Goal: Task Accomplishment & Management: Manage account settings

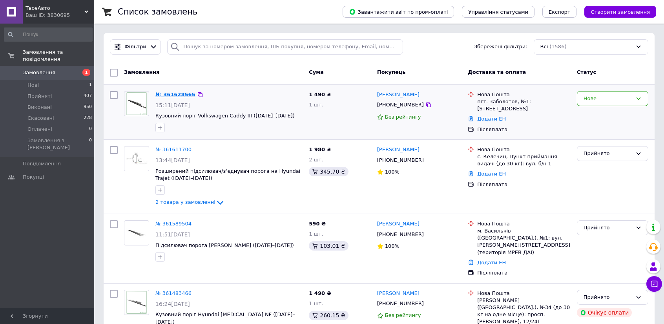
click at [177, 95] on link "№ 361628565" at bounding box center [175, 94] width 40 height 6
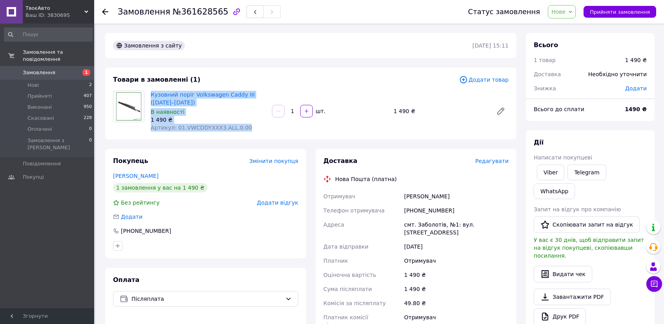
drag, startPoint x: 150, startPoint y: 95, endPoint x: 242, endPoint y: 126, distance: 97.3
click at [242, 126] on div "Кузовний поріг Volkswagen Caddy III ([DATE]–[DATE]) В наявності 1 490 ₴ Артикул…" at bounding box center [208, 111] width 121 height 44
copy div "Кузовний поріг Volkswagen Caddy III ([DATE]–[DATE]) В наявності 1 490 ₴ Артикул…"
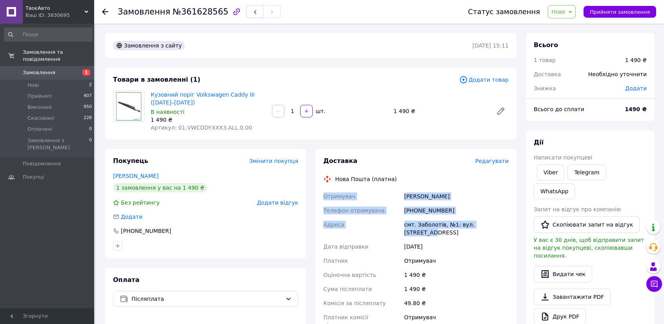
drag, startPoint x: 324, startPoint y: 198, endPoint x: 498, endPoint y: 223, distance: 175.3
click at [498, 223] on div "Отримувач [PERSON_NAME] Телефон отримувача [PHONE_NUMBER] [GEOGRAPHIC_DATA] смт…" at bounding box center [416, 260] width 188 height 143
copy div "Отримувач [PERSON_NAME] Телефон отримувача [PHONE_NUMBER] [GEOGRAPHIC_DATA] смт…"
click at [561, 14] on span "Нове" at bounding box center [559, 12] width 14 height 6
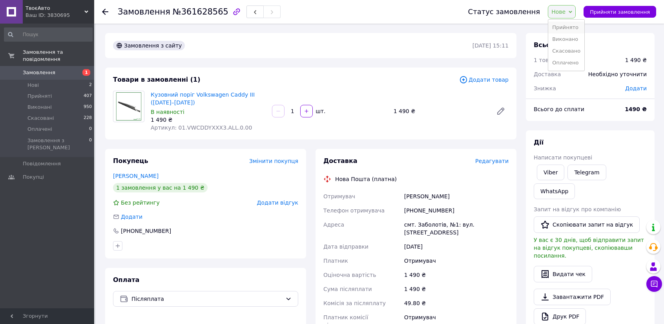
click at [573, 26] on li "Прийнято" at bounding box center [566, 28] width 36 height 12
click at [60, 80] on li "Нові 2" at bounding box center [48, 85] width 97 height 11
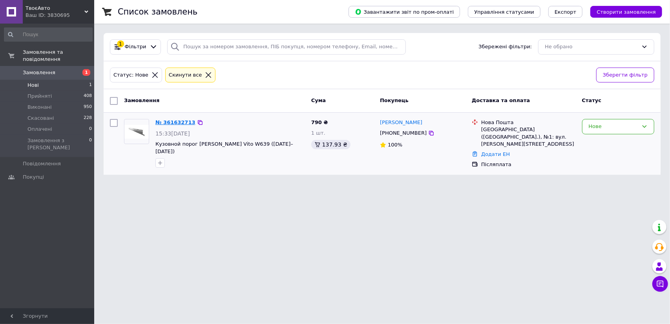
click at [160, 122] on link "№ 361632713" at bounding box center [175, 122] width 40 height 6
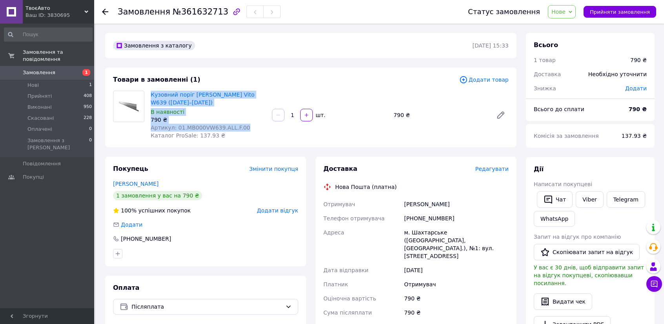
drag, startPoint x: 149, startPoint y: 96, endPoint x: 236, endPoint y: 129, distance: 93.0
click at [236, 129] on div "Кузовний поріг [PERSON_NAME] Vito W639 ([DATE]–[DATE]) В наявності 790 ₴ Артику…" at bounding box center [208, 115] width 121 height 52
copy div "Кузовний поріг [PERSON_NAME] Vito W639 ([DATE]–[DATE]) В наявності 790 ₴ Артику…"
drag, startPoint x: 323, startPoint y: 205, endPoint x: 500, endPoint y: 249, distance: 181.7
click at [500, 249] on div "Отримувач [PERSON_NAME] отримувача [PHONE_NUMBER] Адреса [PERSON_NAME]. Шахтарс…" at bounding box center [416, 276] width 188 height 159
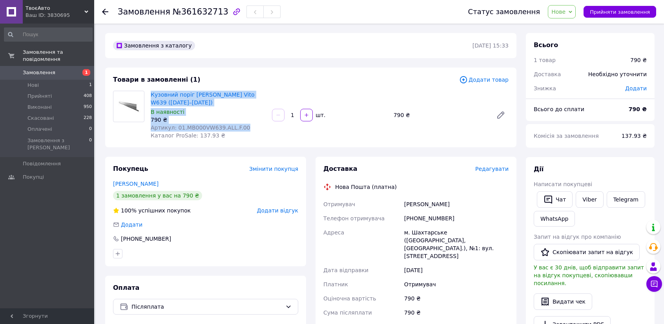
copy div "Отримувач [PERSON_NAME] отримувача [PHONE_NUMBER] Адреса [PERSON_NAME]. Шахтарс…"
click at [60, 69] on span "Замовлення" at bounding box center [48, 72] width 50 height 7
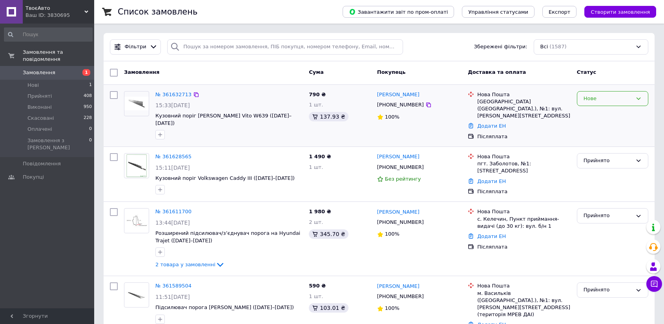
click at [608, 100] on div "Нове" at bounding box center [608, 99] width 49 height 8
click at [607, 116] on li "Прийнято" at bounding box center [612, 115] width 71 height 15
click at [58, 80] on li "Нові 1" at bounding box center [48, 85] width 97 height 11
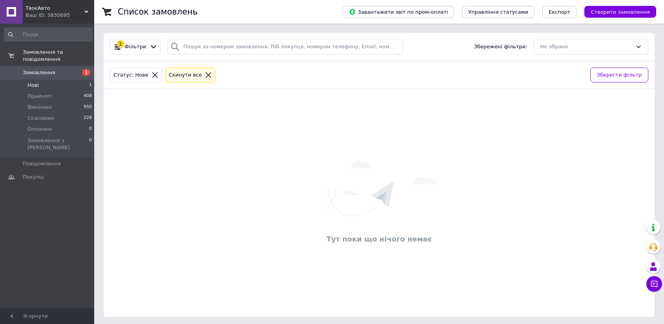
click at [63, 80] on li "Нові 1" at bounding box center [48, 85] width 97 height 11
click at [66, 69] on span "Замовлення" at bounding box center [48, 72] width 50 height 7
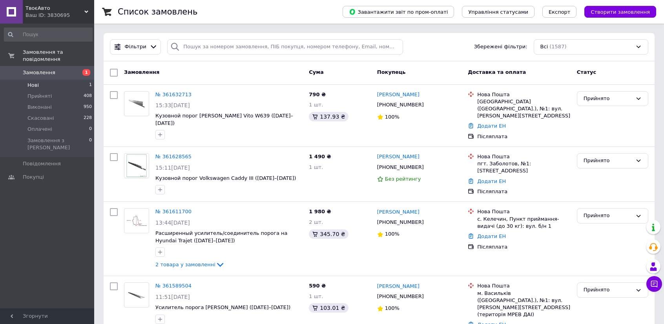
click at [39, 80] on li "Нові 1" at bounding box center [48, 85] width 97 height 11
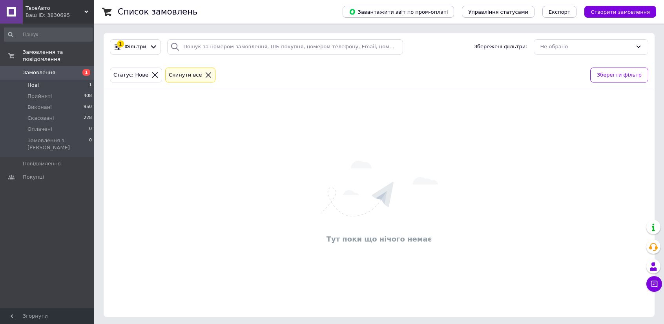
click at [58, 70] on link "Замовлення 1" at bounding box center [48, 72] width 97 height 13
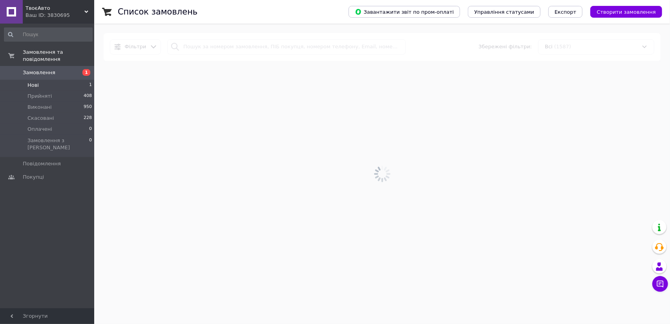
click at [57, 80] on li "Нові 1" at bounding box center [48, 85] width 97 height 11
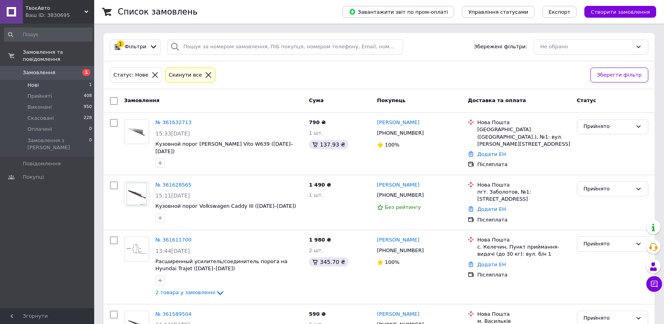
click at [49, 80] on li "Нові 1" at bounding box center [48, 85] width 97 height 11
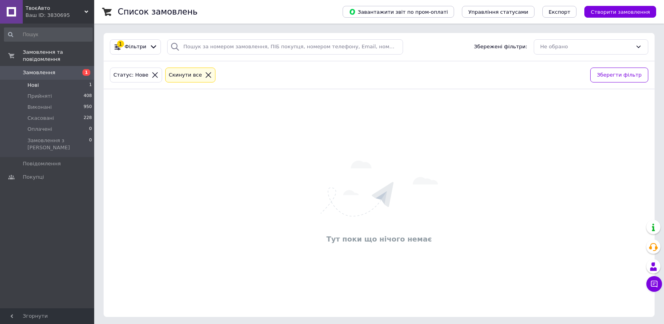
click at [64, 69] on link "Замовлення 1" at bounding box center [48, 72] width 97 height 13
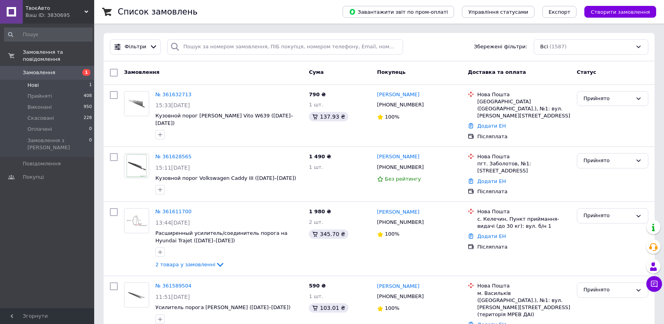
click at [61, 80] on li "Нові 1" at bounding box center [48, 85] width 97 height 11
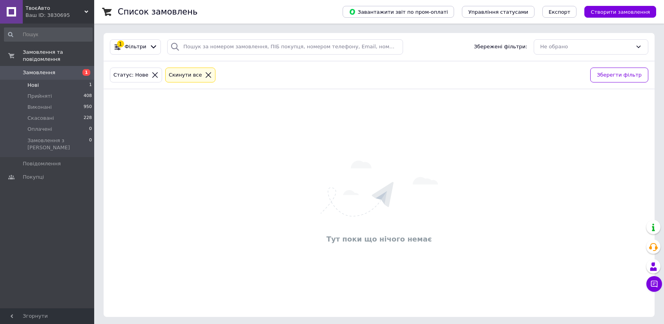
click at [71, 80] on li "Нові 1" at bounding box center [48, 85] width 97 height 11
